Goal: Obtain resource: Download file/media

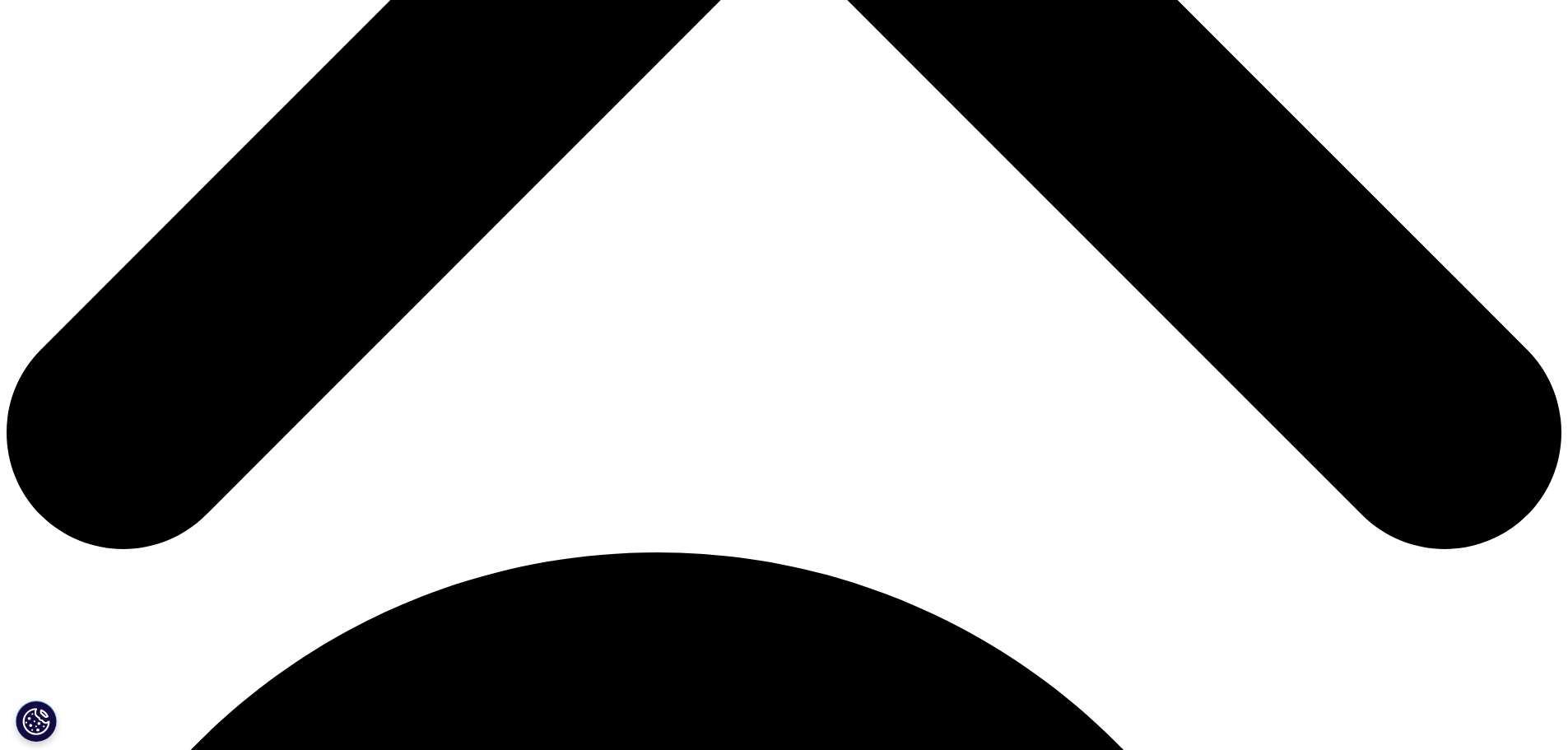
scroll to position [988, 0]
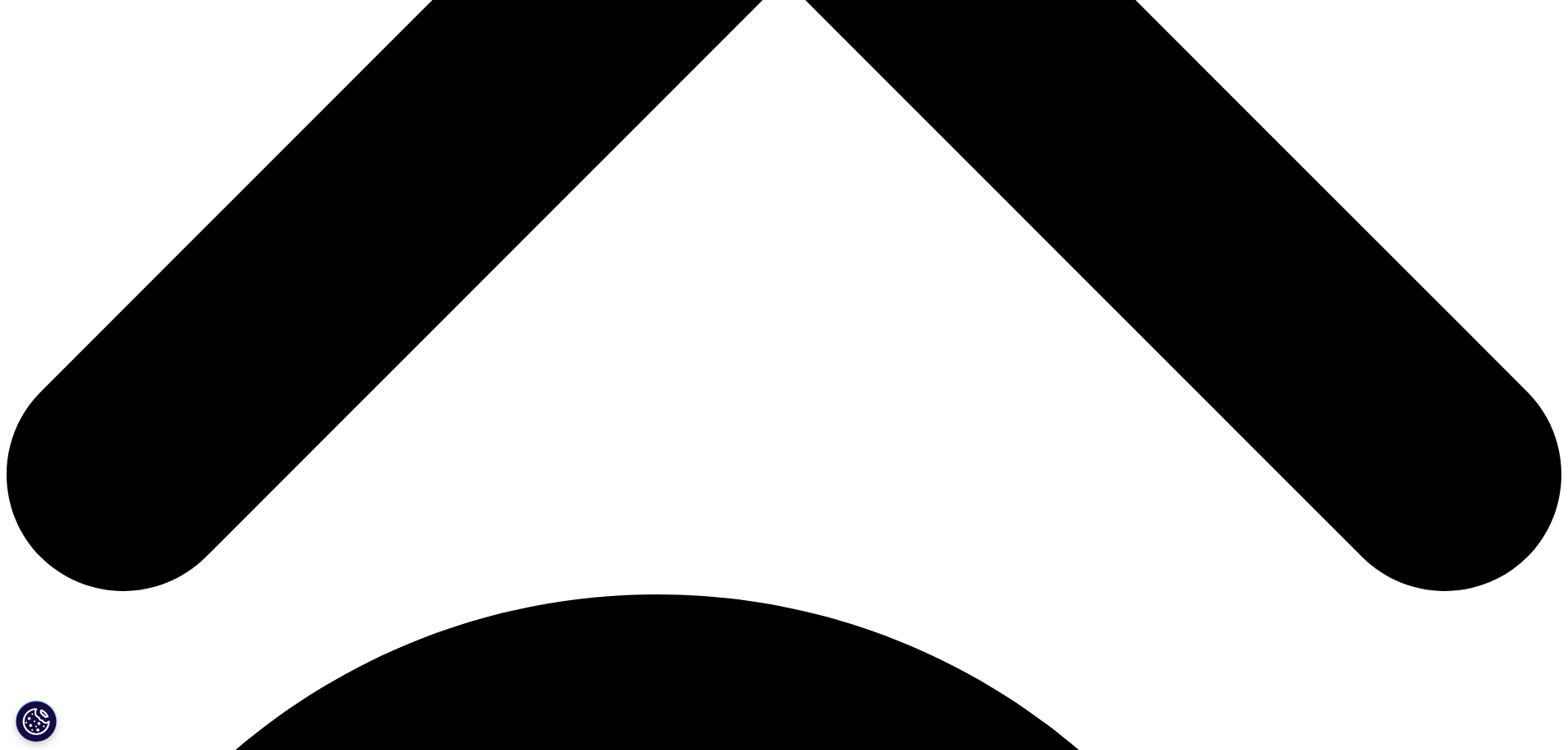
type input "Samuel"
type input "Baduy"
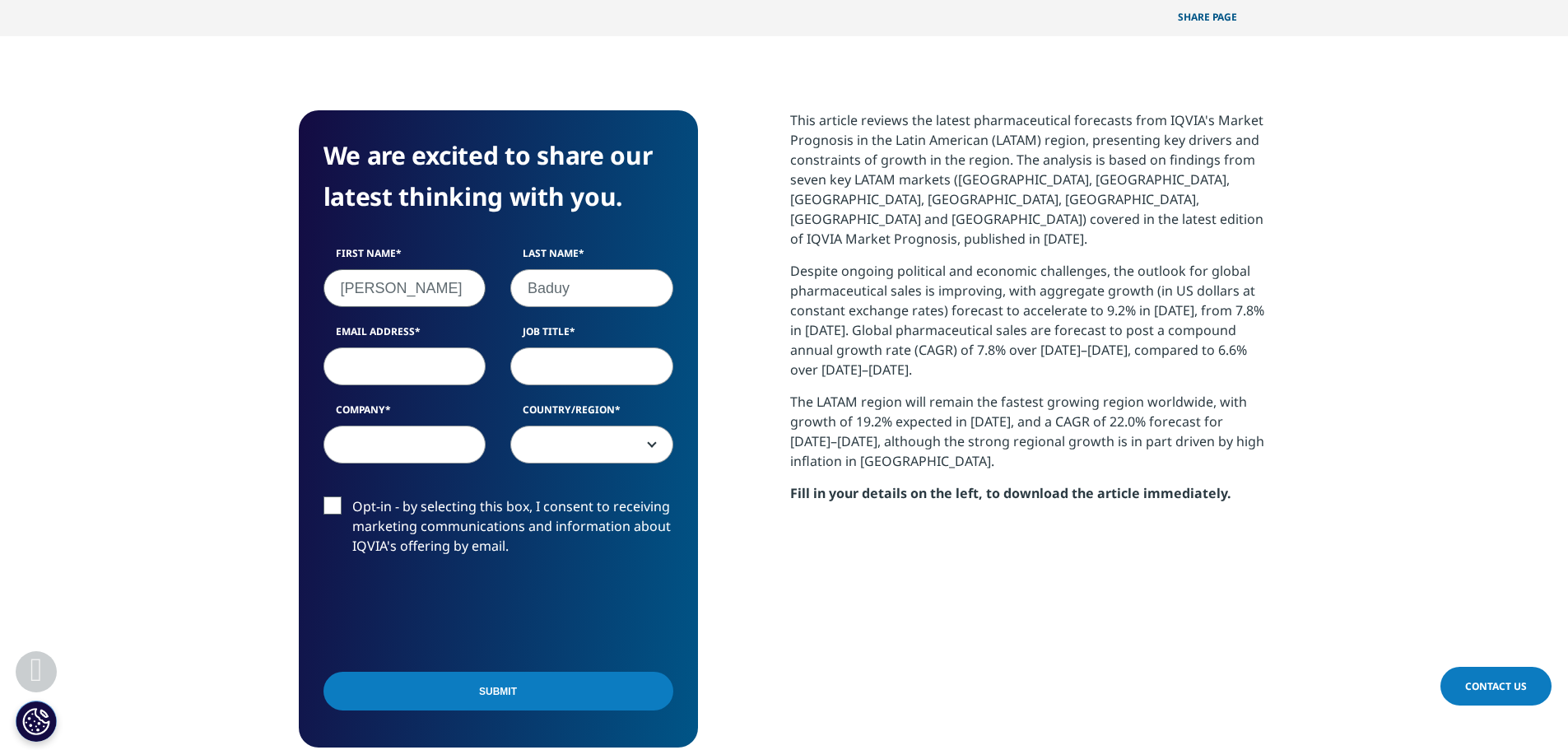
select select "[GEOGRAPHIC_DATA]"
click at [384, 348] on input "Email Address" at bounding box center [405, 367] width 163 height 38
type input "sbaduy@adv-la.com"
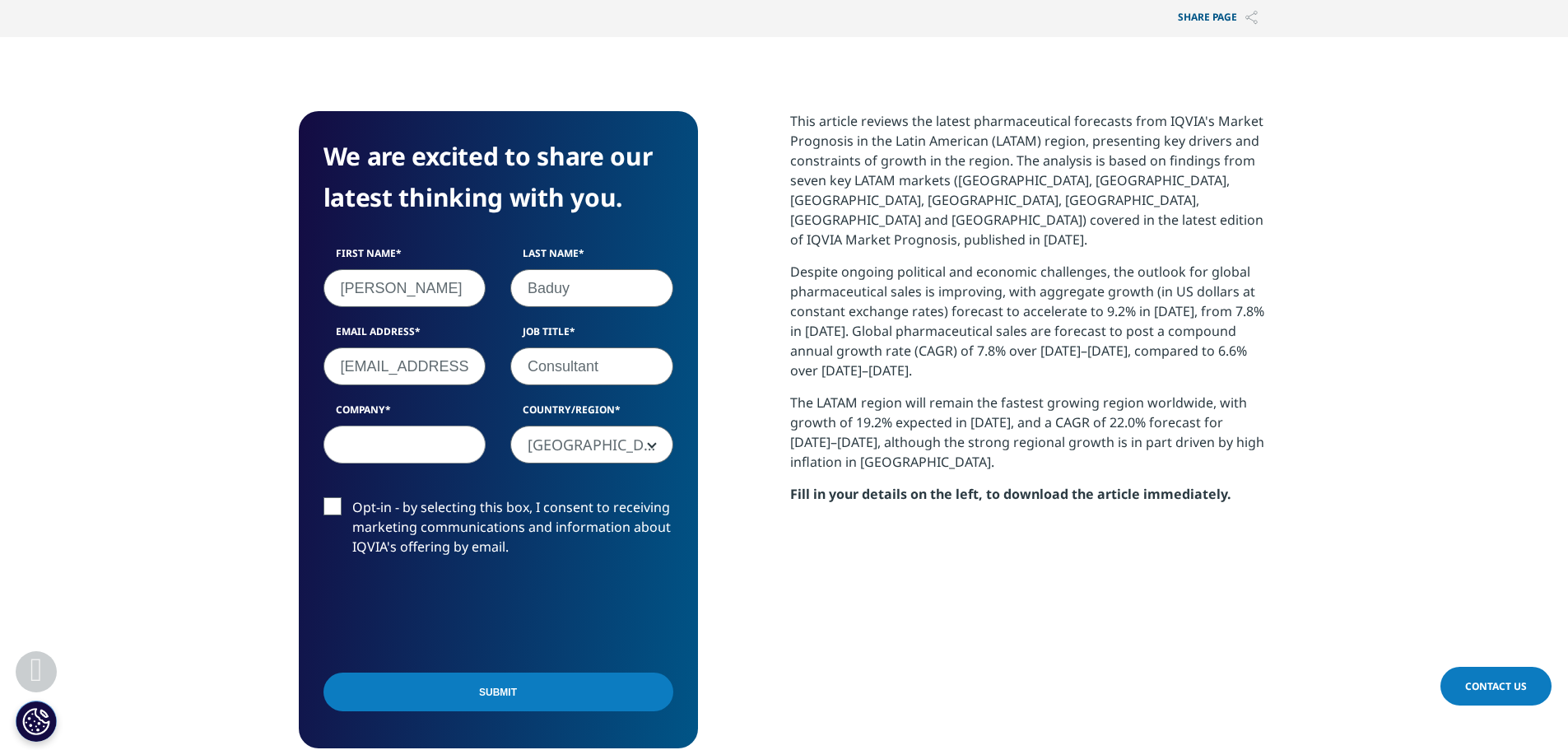
type input "Consultant"
click at [411, 425] on input "Company" at bounding box center [405, 445] width 163 height 38
type input "Advantis"
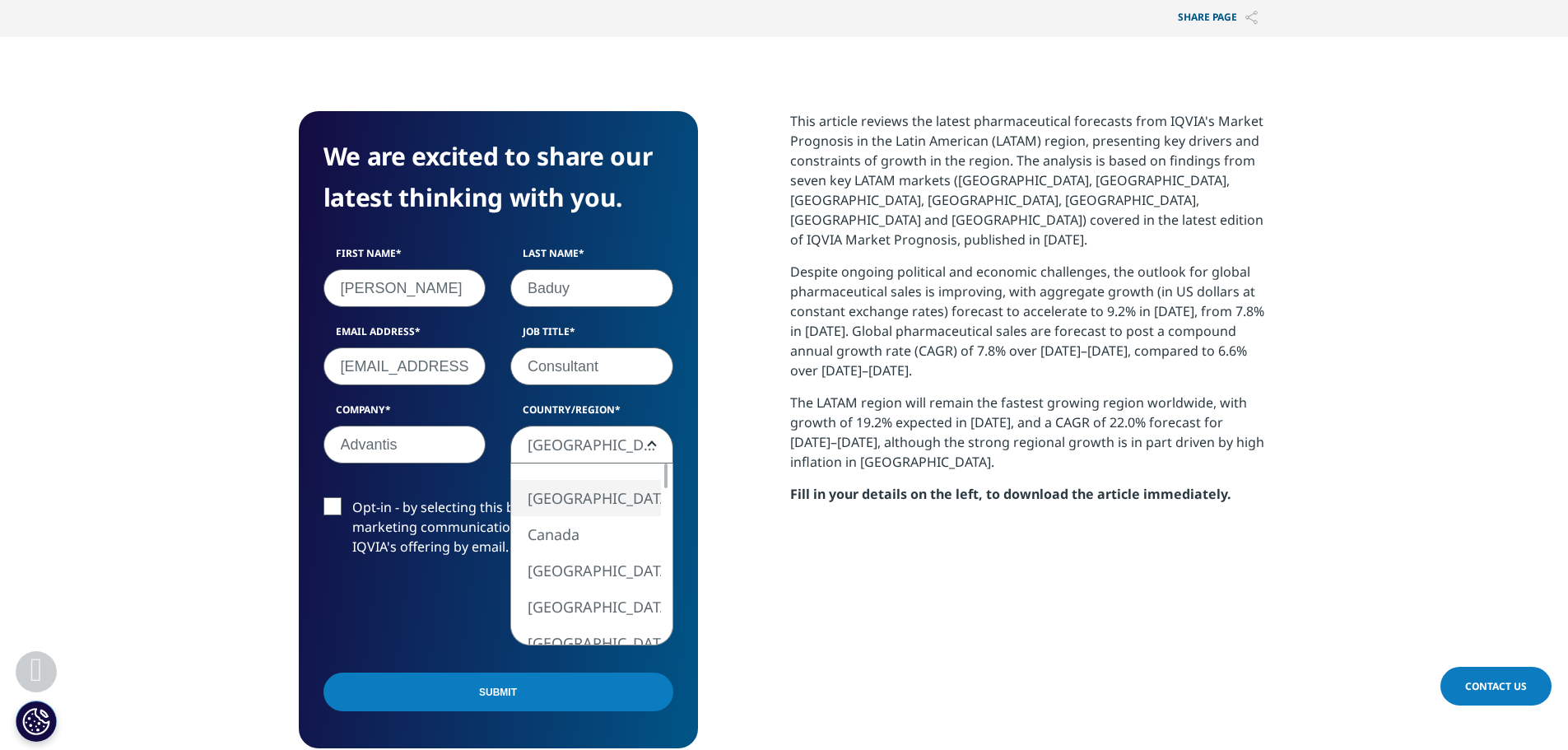
click at [573, 426] on span "[GEOGRAPHIC_DATA]" at bounding box center [591, 445] width 161 height 38
select select "Venezuela"
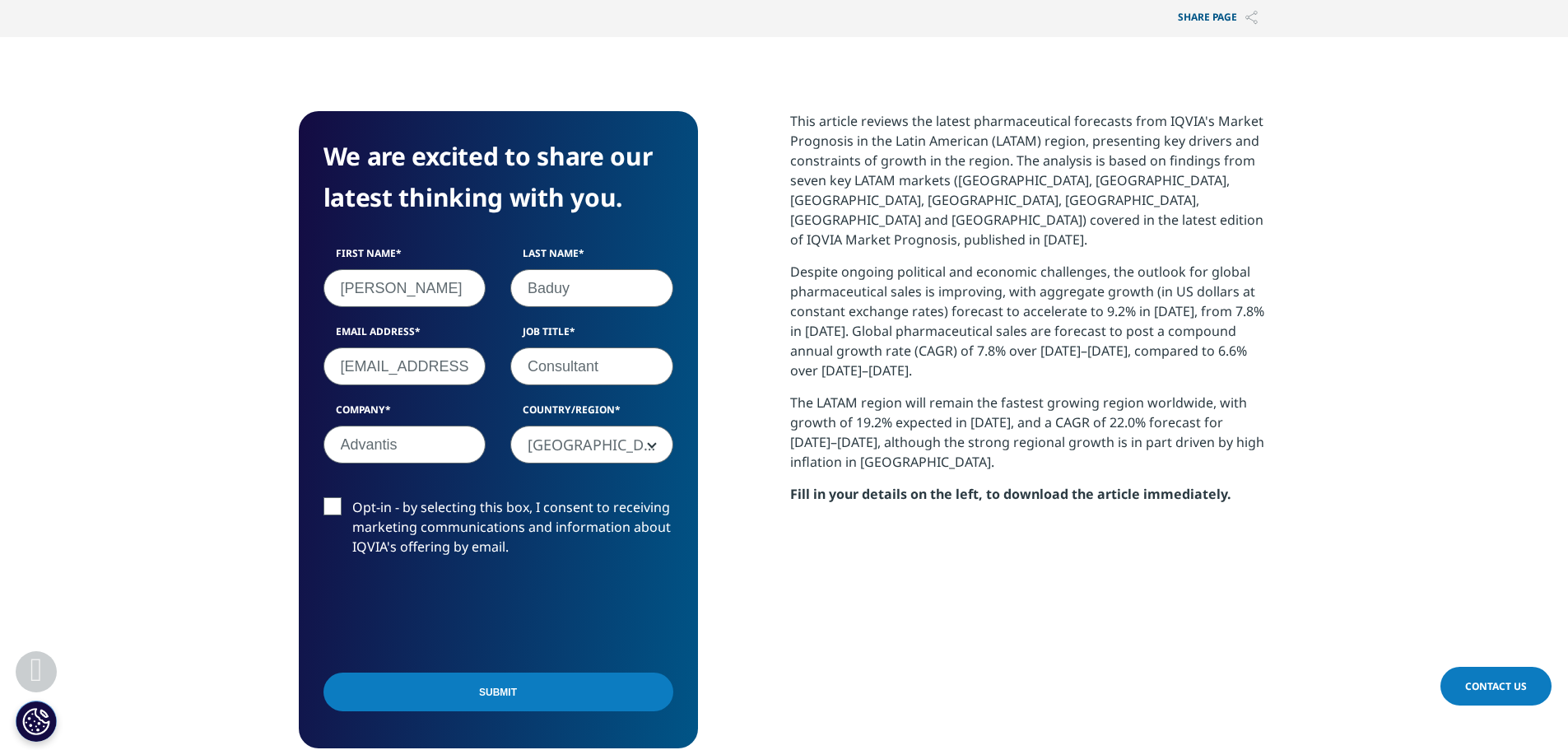
click at [339, 498] on label "Opt-in - by selecting this box, I consent to receiving marketing communications…" at bounding box center [498, 531] width 350 height 69
click at [353, 498] on input "Opt-in - by selecting this box, I consent to receiving marketing communications…" at bounding box center [353, 498] width 0 height 0
click at [339, 498] on label "Opt-in - by selecting this box, I consent to receiving marketing communications…" at bounding box center [498, 531] width 350 height 69
click at [353, 498] on input "Opt-in - by selecting this box, I consent to receiving marketing communications…" at bounding box center [353, 498] width 0 height 0
click at [339, 498] on label "Opt-in - by selecting this box, I consent to receiving marketing communications…" at bounding box center [498, 531] width 350 height 69
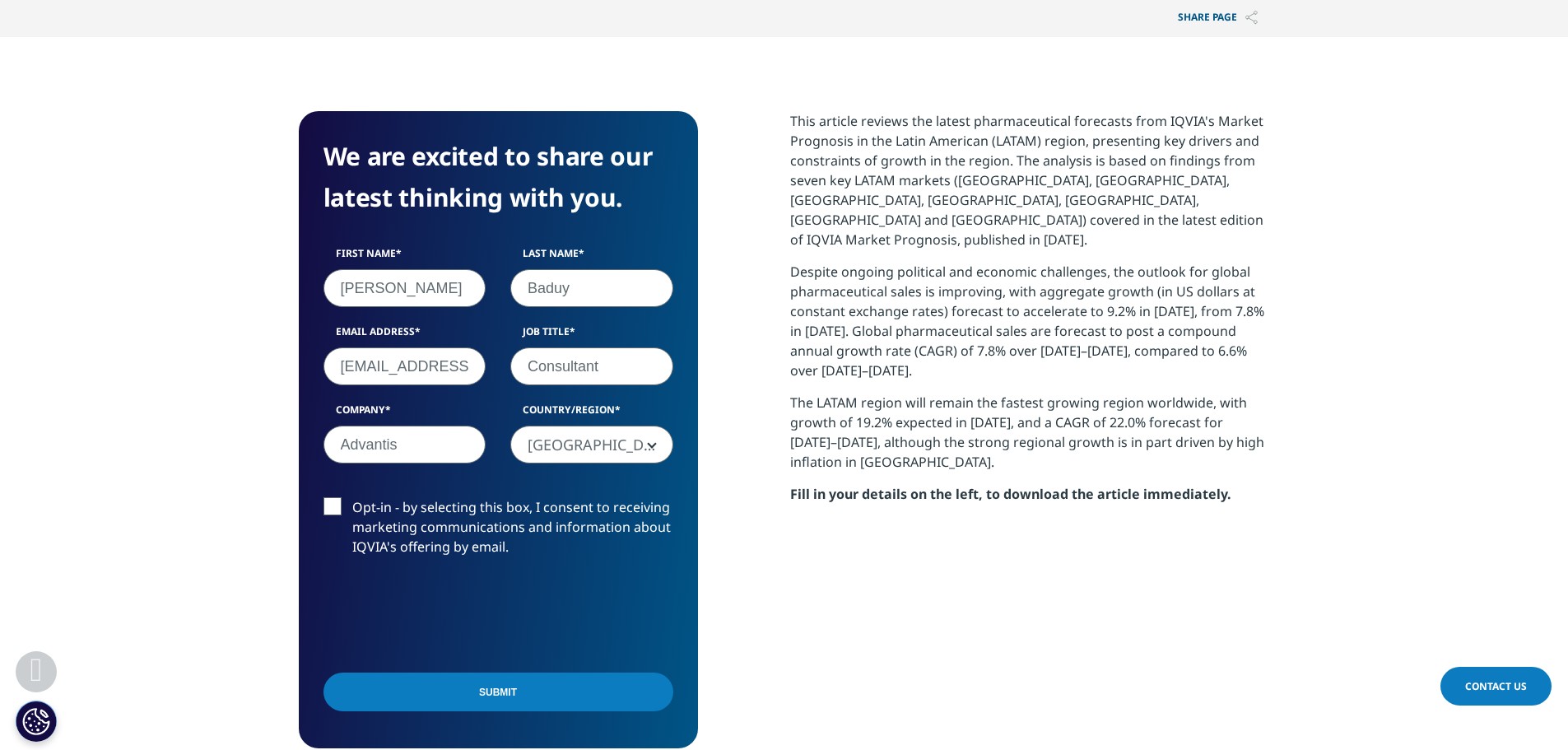
click at [353, 498] on input "Opt-in - by selecting this box, I consent to receiving marketing communications…" at bounding box center [353, 498] width 0 height 0
click at [502, 672] on input "Submit" at bounding box center [498, 691] width 350 height 39
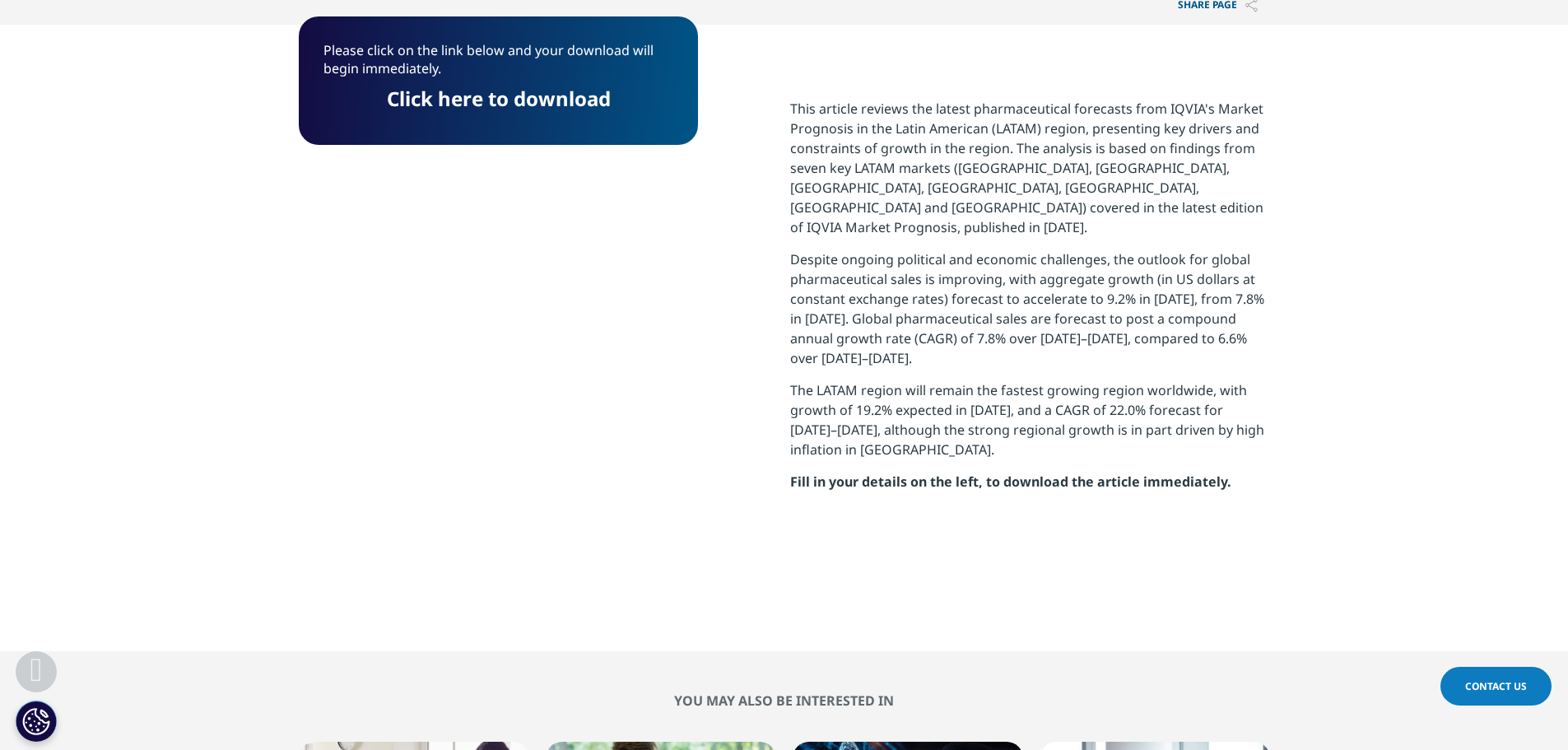
scroll to position [459, 971]
click at [548, 96] on link "Click here to download" at bounding box center [498, 98] width 224 height 27
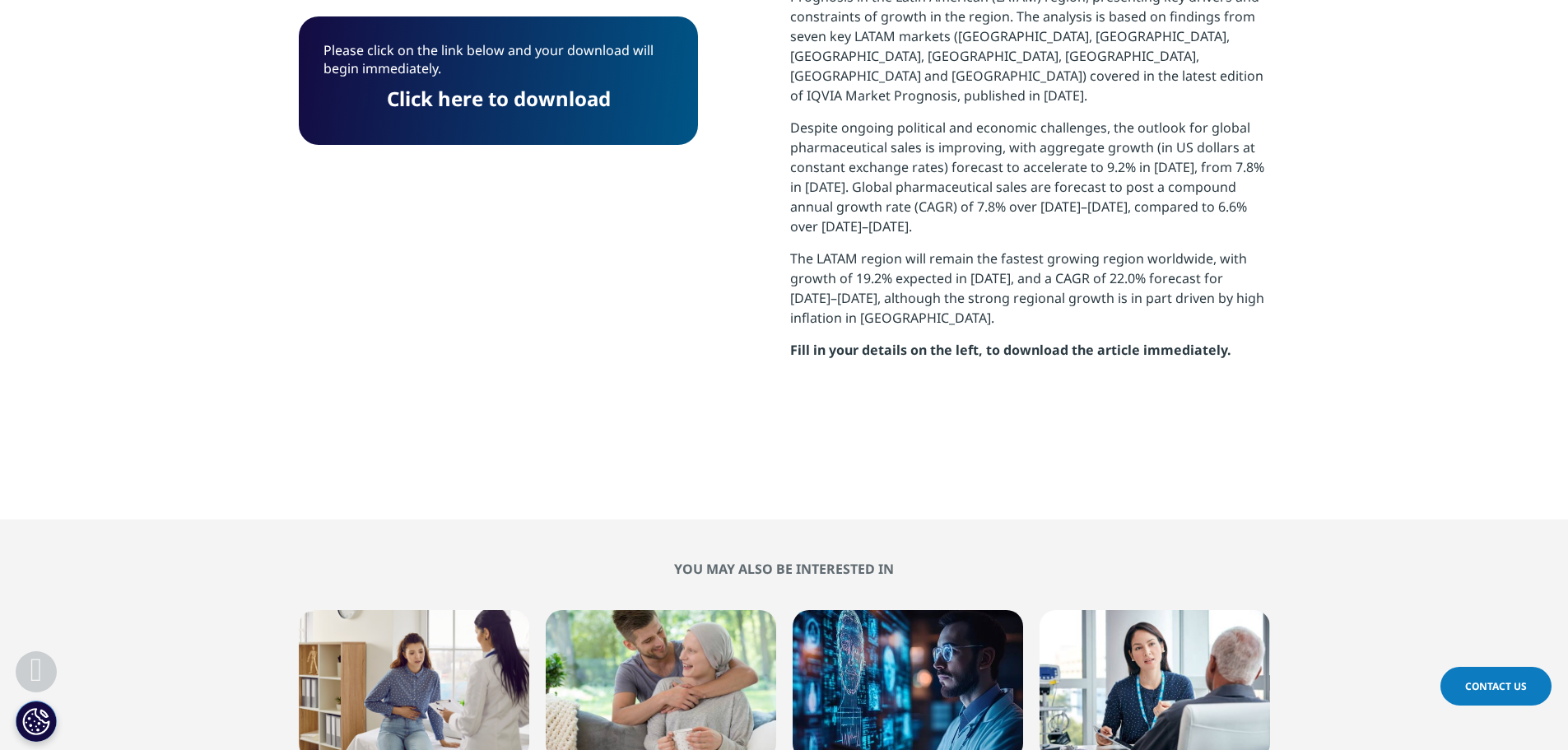
scroll to position [1411, 0]
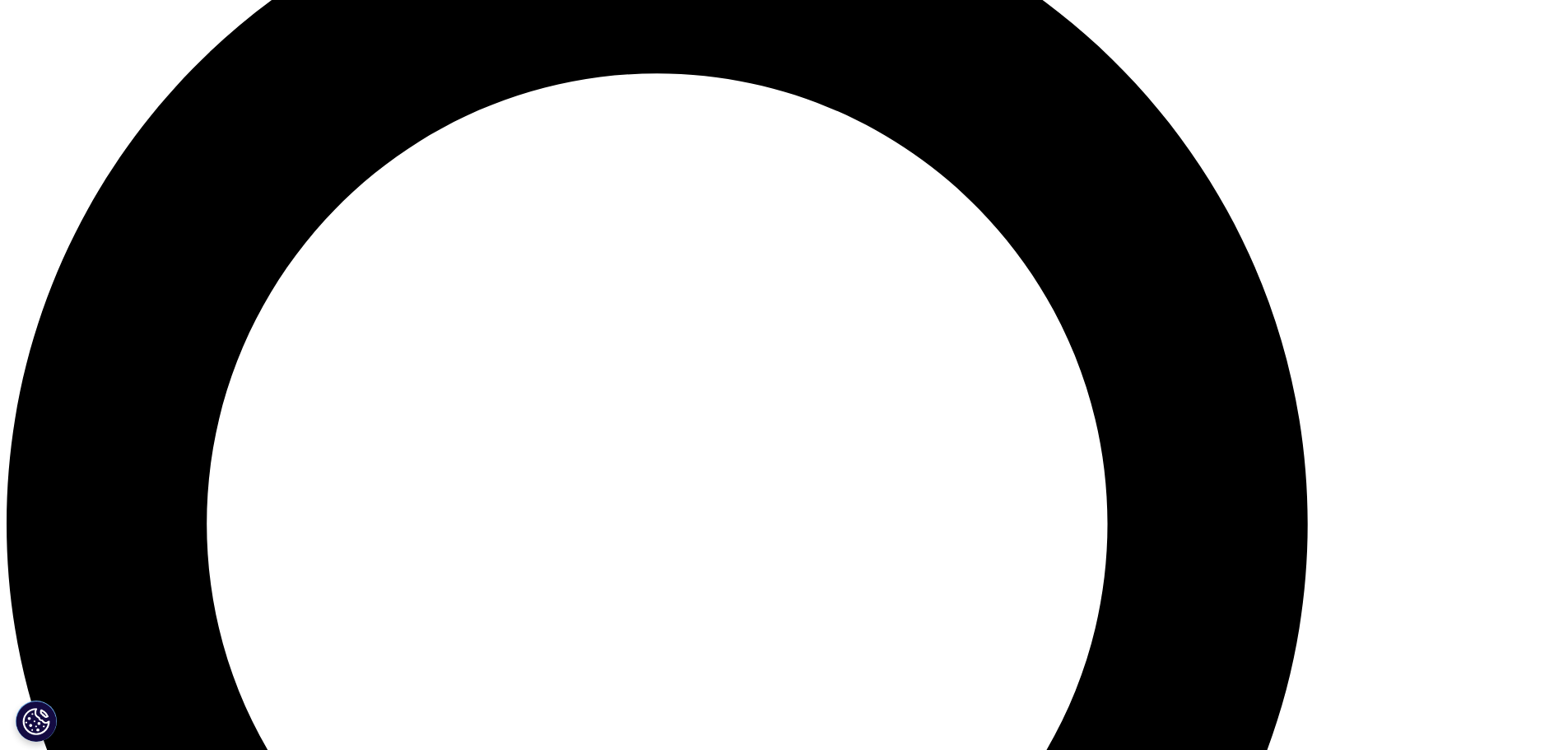
scroll to position [1811, 0]
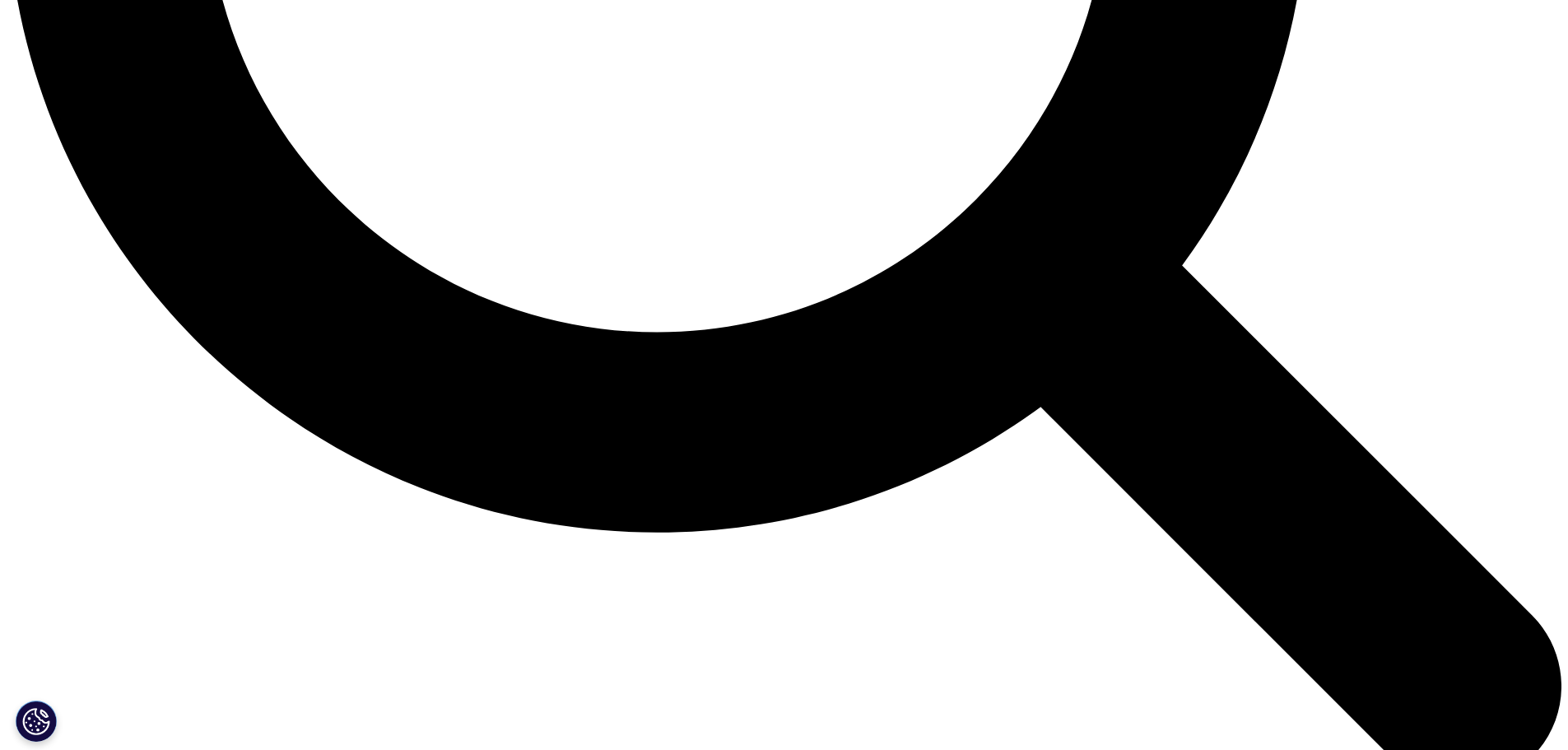
scroll to position [2387, 0]
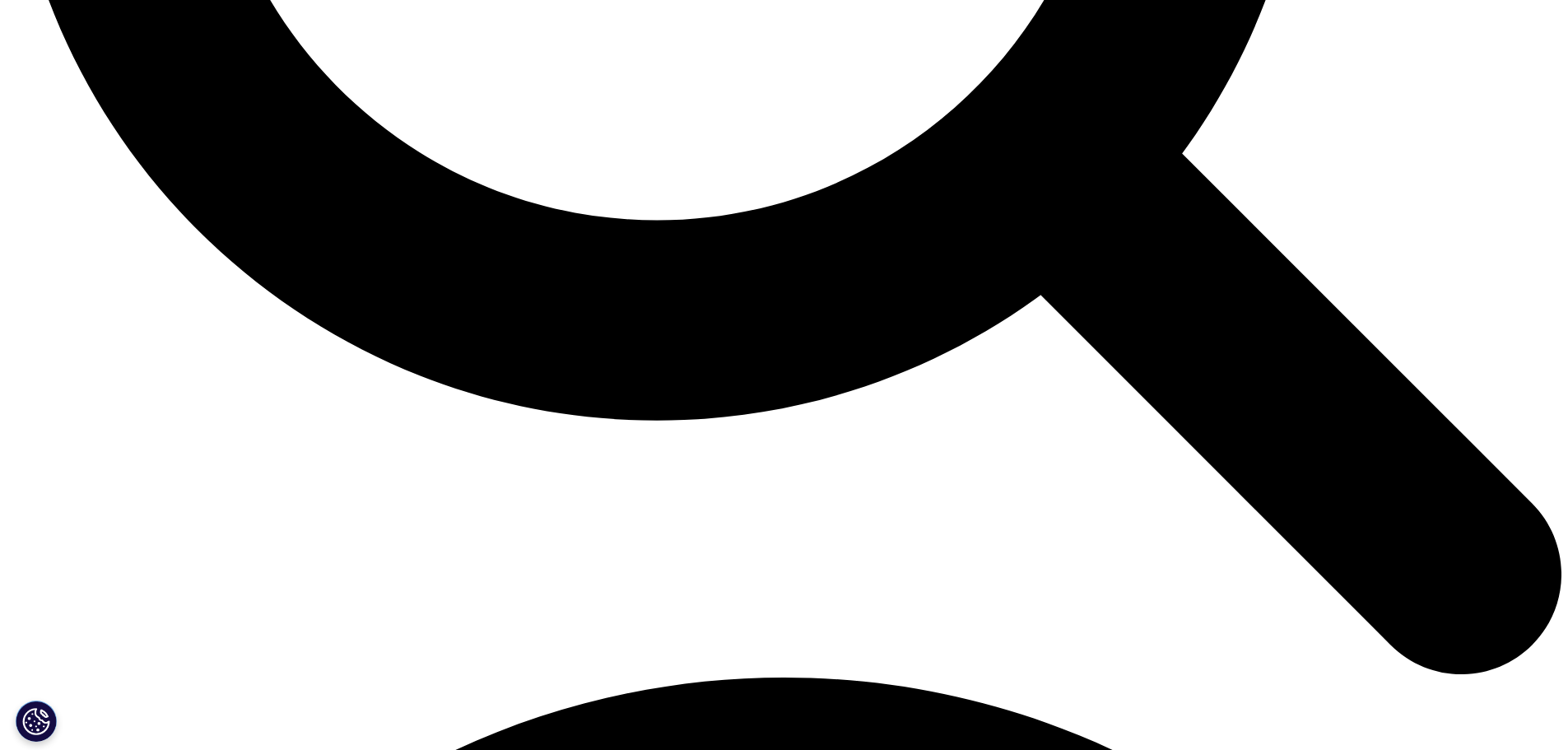
scroll to position [2469, 0]
